Goal: Find specific page/section: Find specific page/section

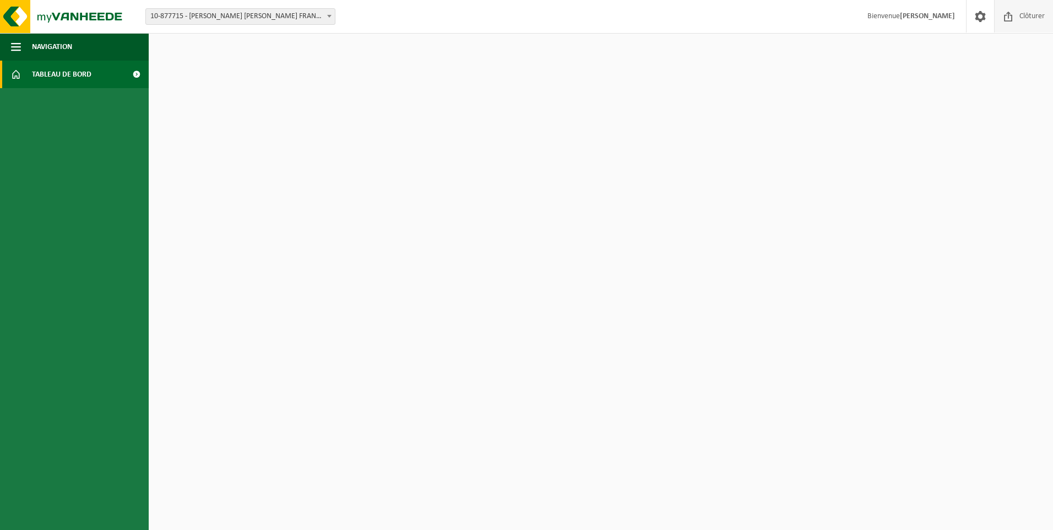
click at [1019, 15] on span "Clôturer" at bounding box center [1031, 16] width 31 height 32
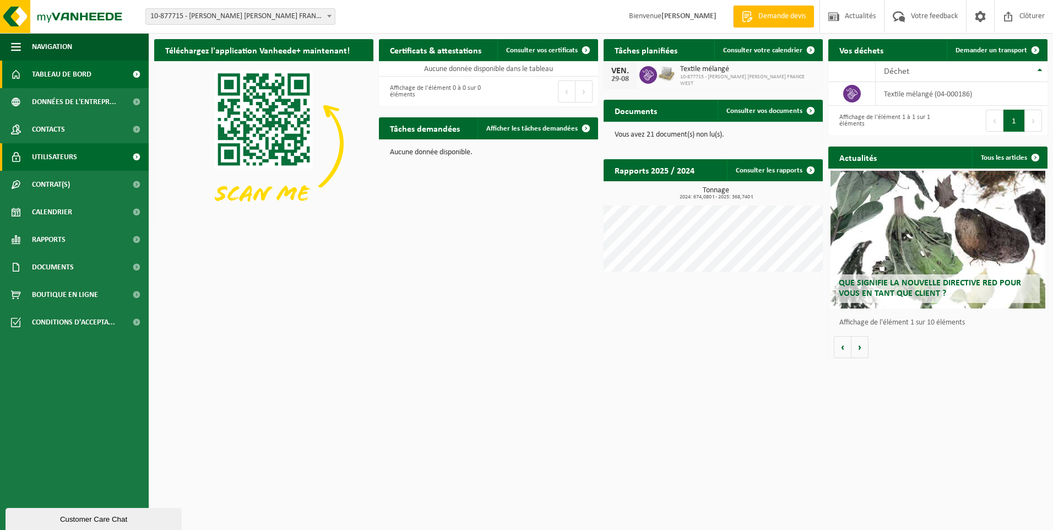
click at [52, 157] on span "Utilisateurs" at bounding box center [54, 157] width 45 height 28
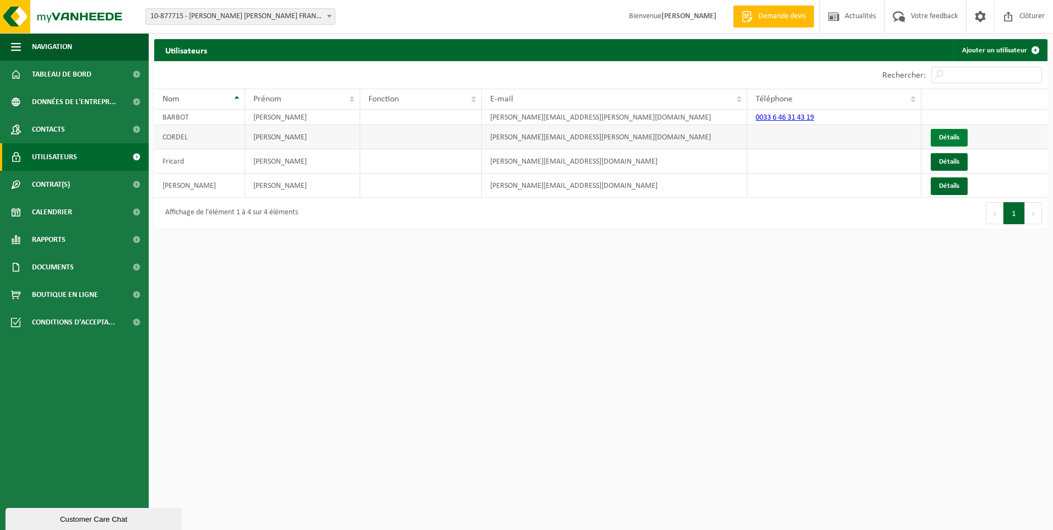
click at [943, 135] on link "Détails" at bounding box center [948, 138] width 37 height 18
click at [953, 189] on link "Détails" at bounding box center [948, 186] width 37 height 18
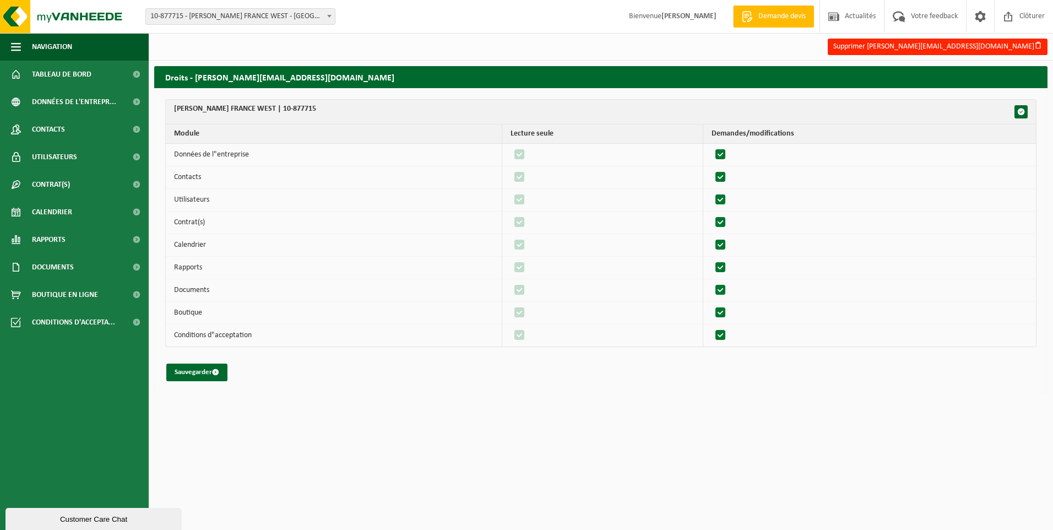
click at [639, 428] on html "Site: 10-877715 - [PERSON_NAME] FRANCE WEST - MORNAC 10-877715 - [PERSON_NAME] …" at bounding box center [526, 265] width 1053 height 530
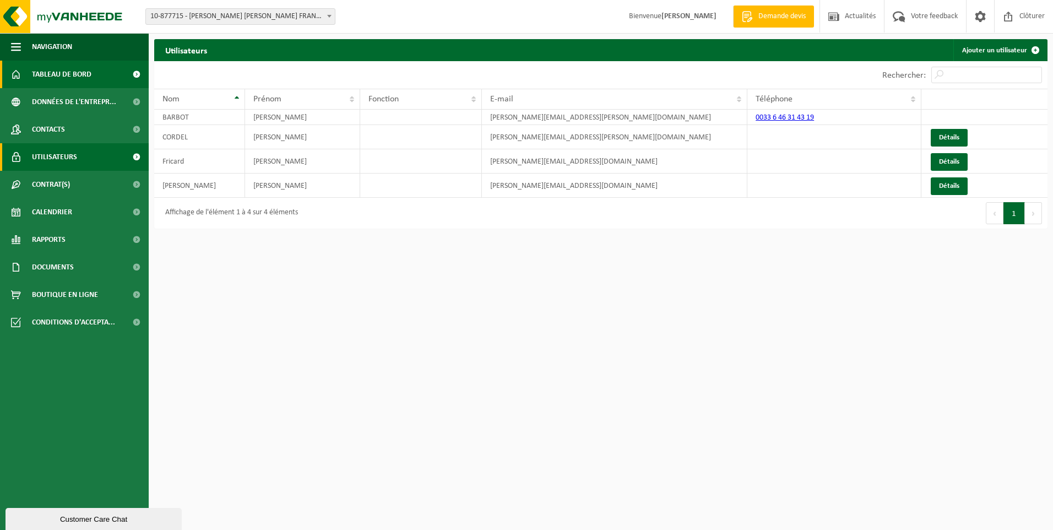
click at [67, 83] on span "Tableau de bord" at bounding box center [61, 75] width 59 height 28
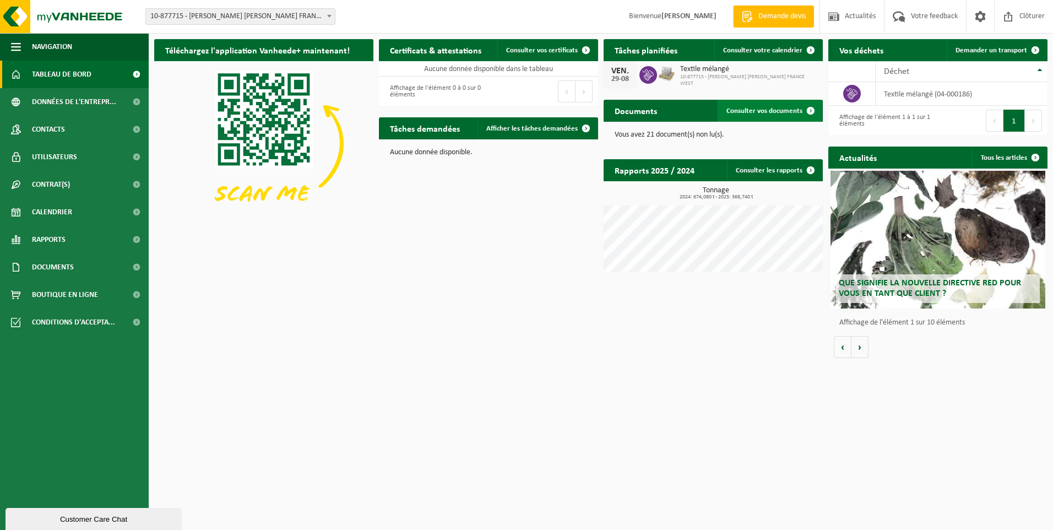
click at [753, 113] on span "Consulter vos documents" at bounding box center [764, 110] width 76 height 7
